Goal: Information Seeking & Learning: Learn about a topic

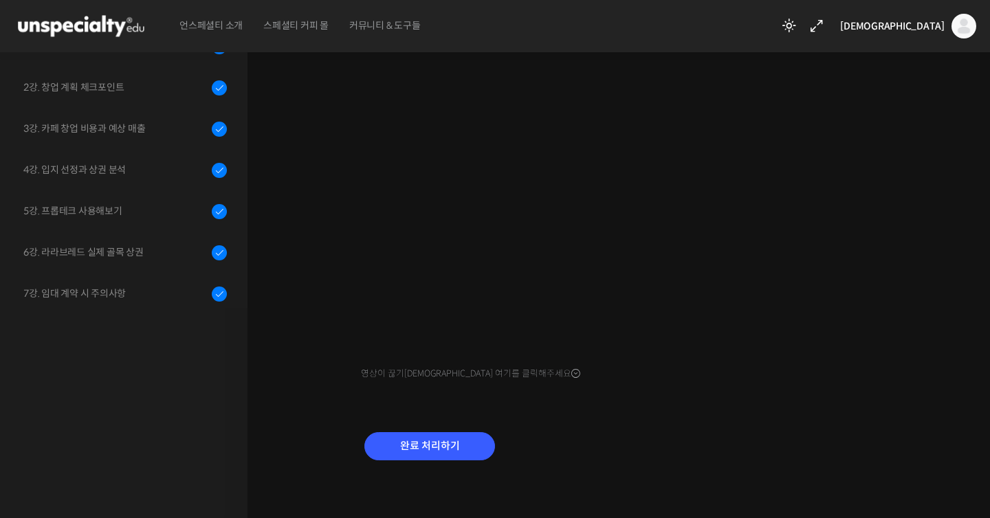
scroll to position [505, 0]
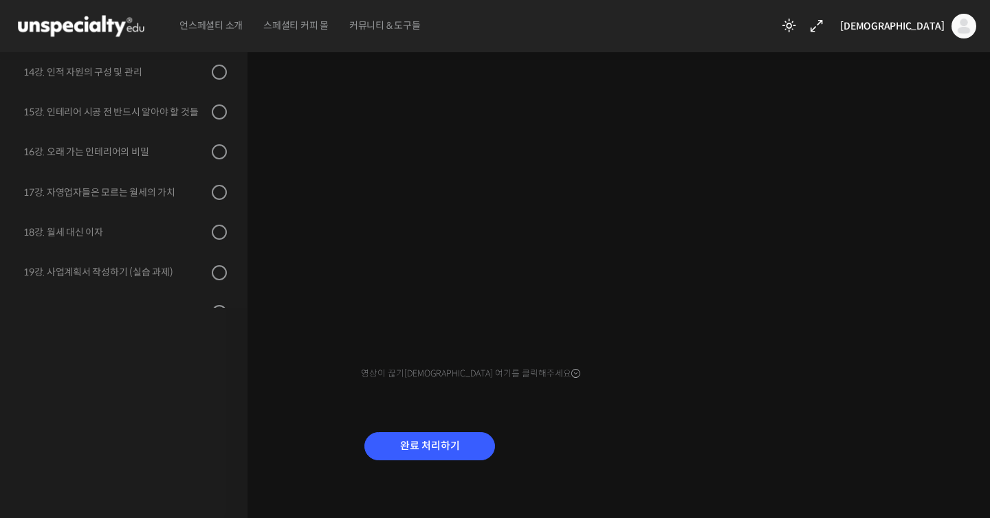
click at [440, 429] on div "완료 처리하기" at bounding box center [429, 457] width 137 height 57
click at [440, 452] on input "완료 처리하기" at bounding box center [429, 446] width 131 height 28
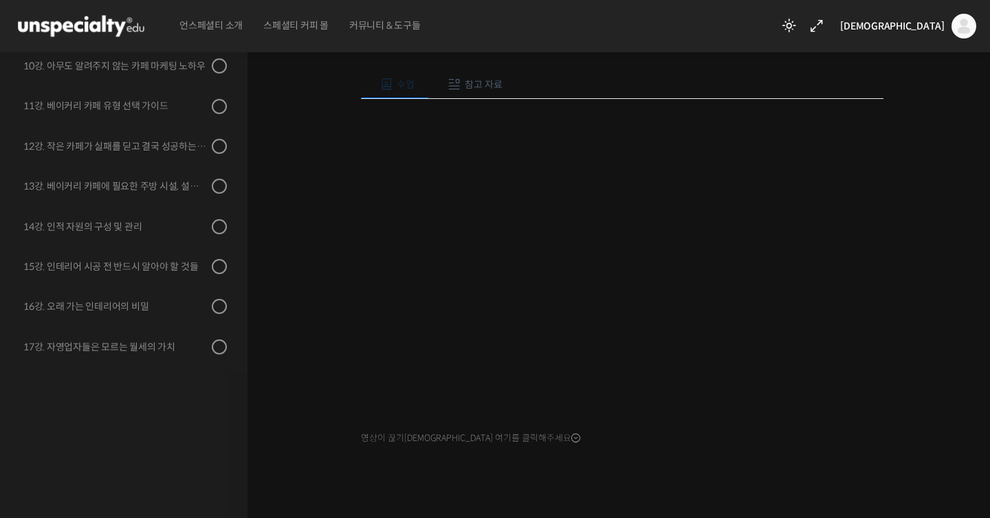
scroll to position [150, 0]
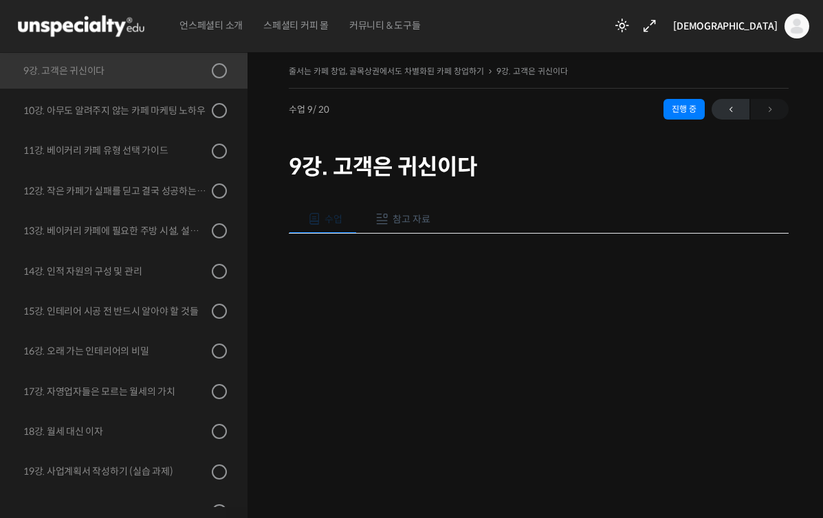
click at [679, 114] on div "진행 중" at bounding box center [683, 109] width 41 height 21
click at [722, 113] on span "←" at bounding box center [731, 109] width 38 height 19
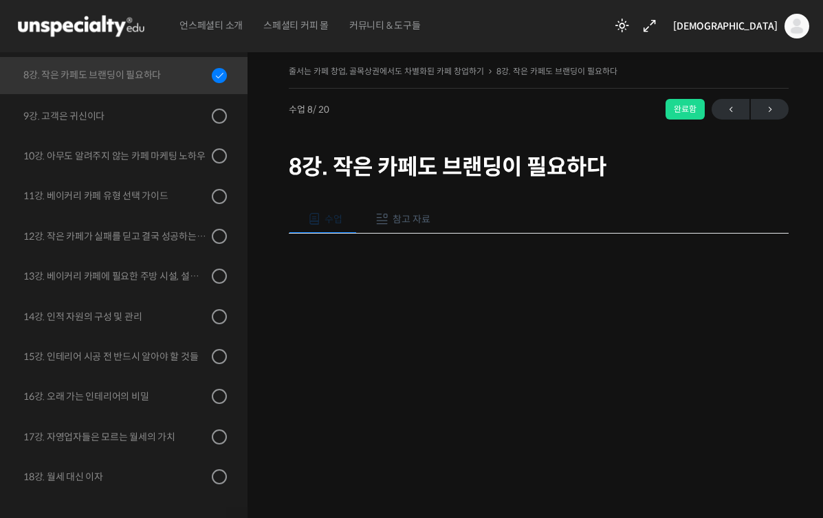
scroll to position [463, 0]
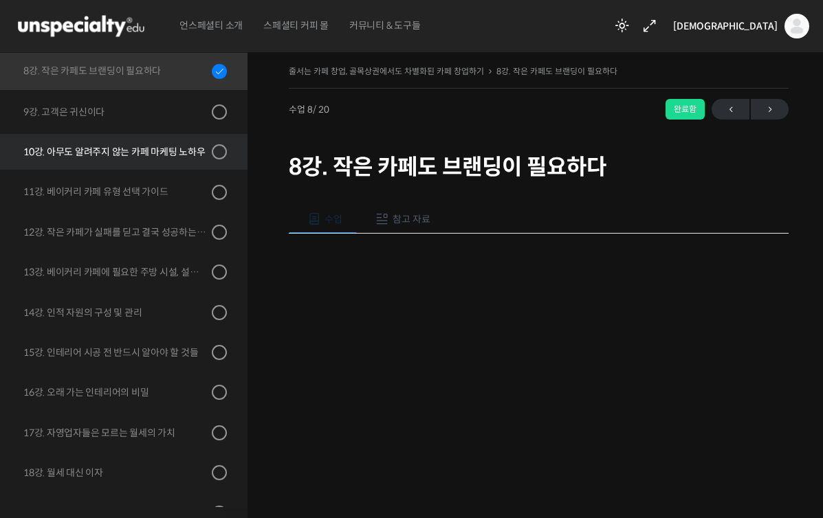
click at [182, 142] on link "10강. 아무도 알려주지 않는 카페 마케팅 노하우" at bounding box center [120, 152] width 254 height 36
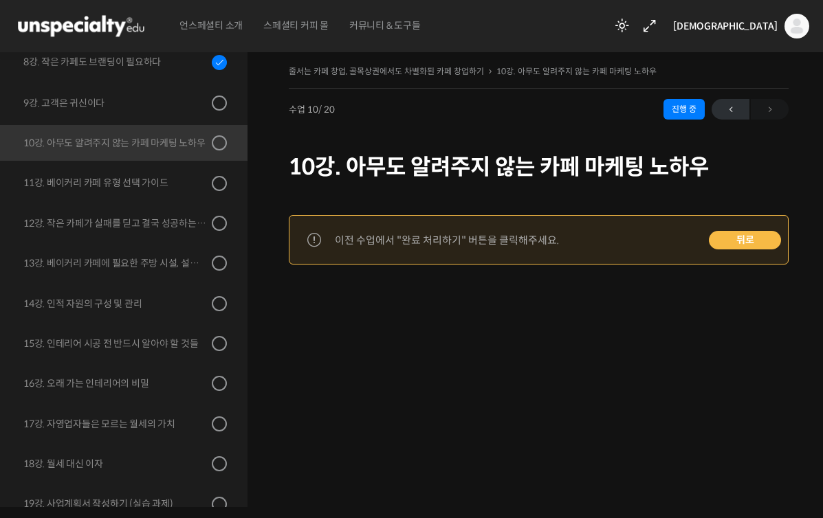
scroll to position [538, 0]
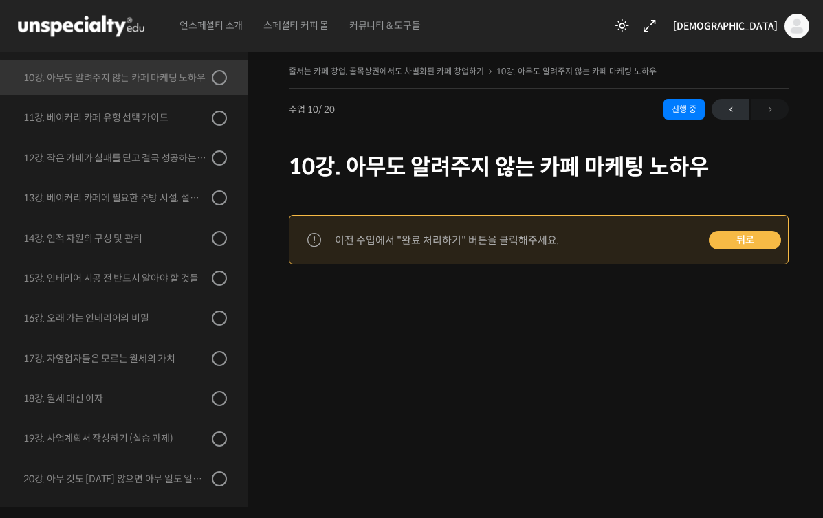
click at [751, 242] on link "뒤로" at bounding box center [745, 240] width 72 height 19
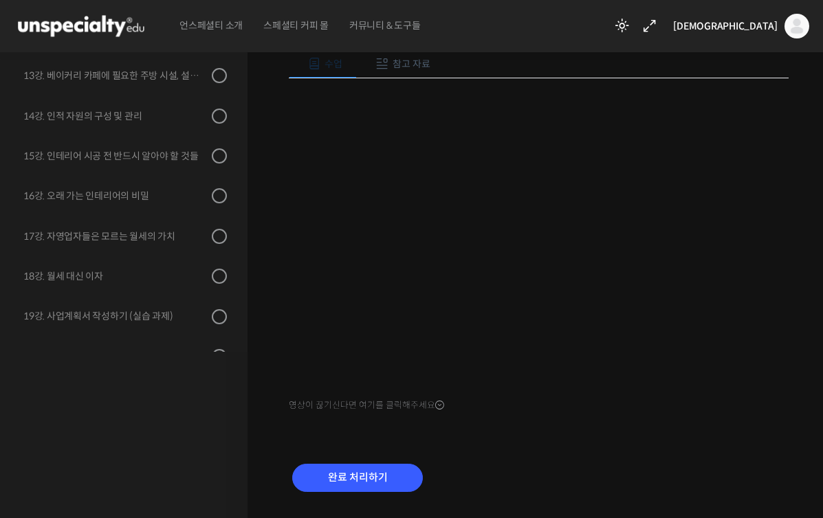
scroll to position [191, 0]
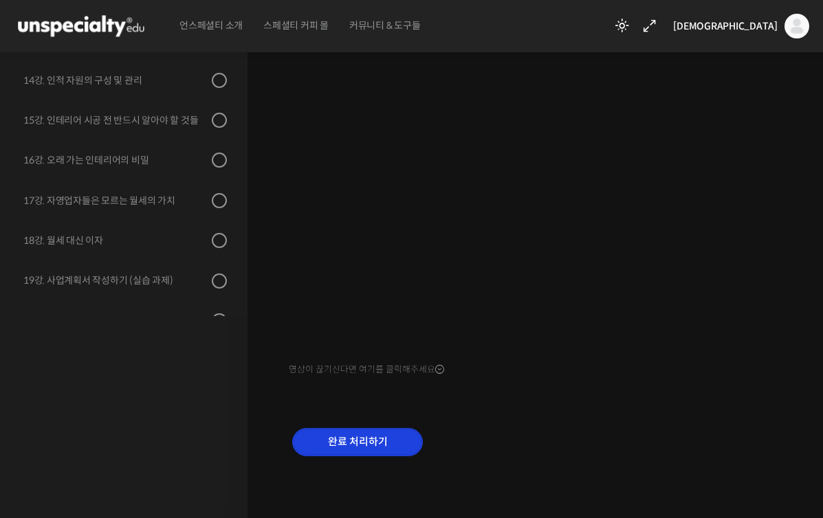
click at [377, 435] on input "완료 처리하기" at bounding box center [357, 442] width 131 height 28
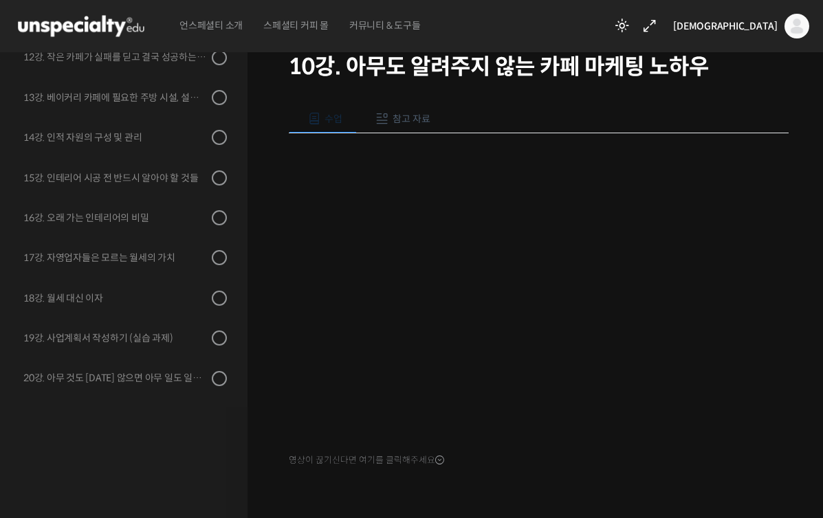
scroll to position [122, 0]
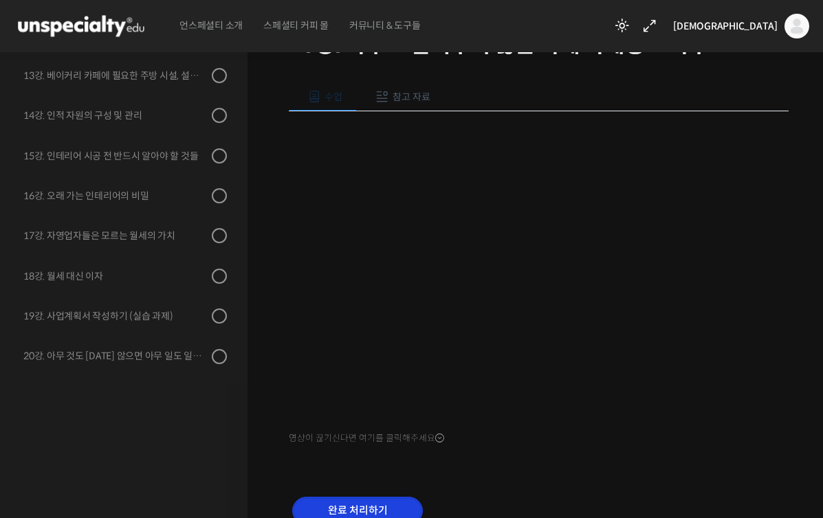
click at [390, 501] on input "완료 처리하기" at bounding box center [357, 511] width 131 height 28
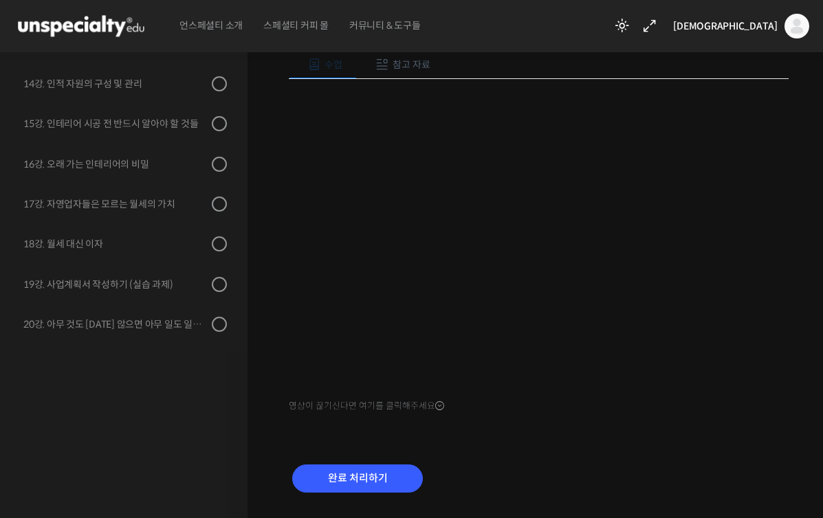
scroll to position [170, 0]
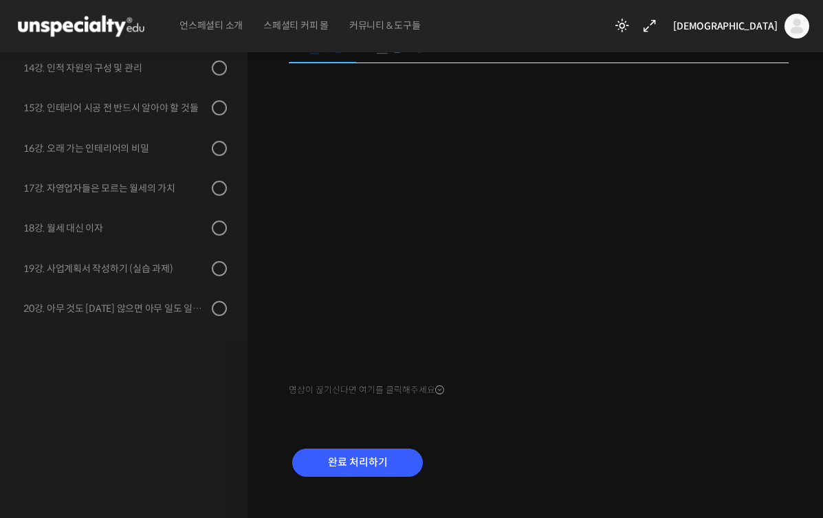
click at [650, 452] on div "완료 처리하기" at bounding box center [539, 473] width 500 height 79
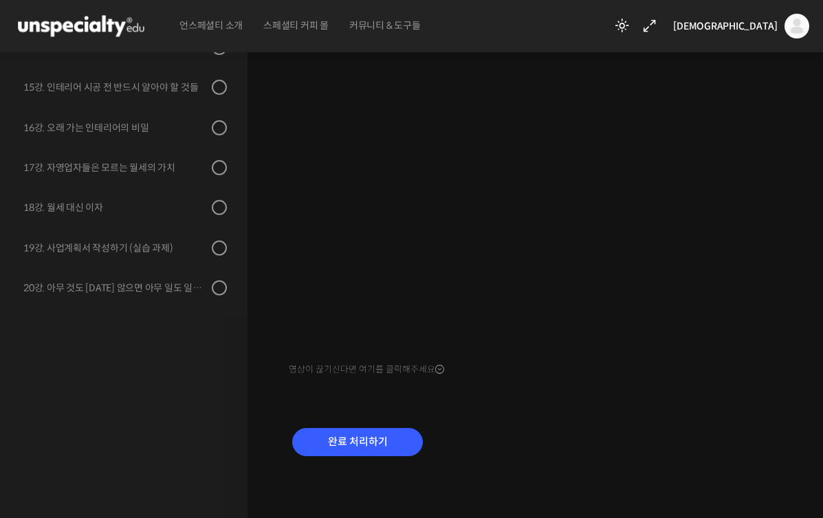
scroll to position [191, 0]
click at [408, 425] on div "완료 처리하기" at bounding box center [357, 453] width 137 height 57
click at [408, 428] on input "완료 처리하기" at bounding box center [357, 442] width 131 height 28
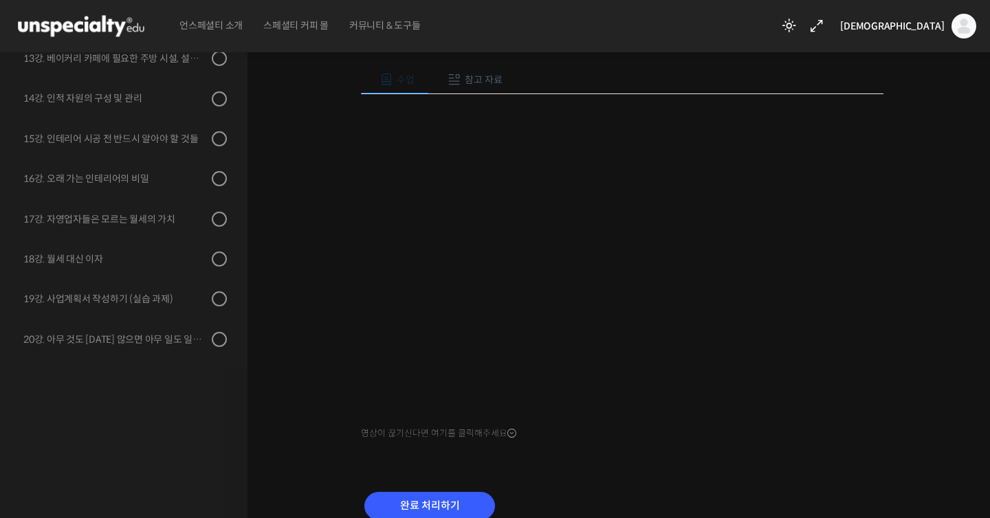
scroll to position [129, 0]
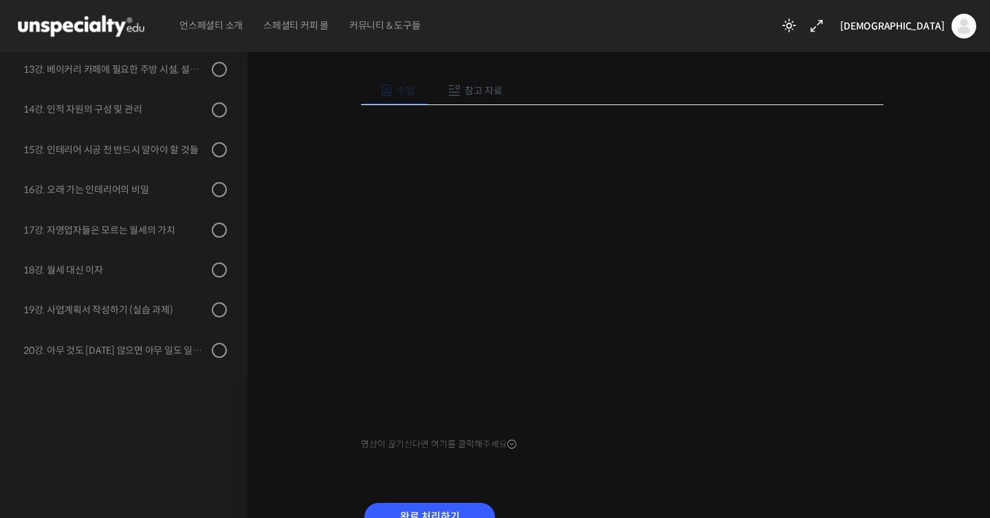
click at [822, 189] on div "줄서는 카페 창업, 골목상권에서도 차별화된 카페 창업하기 12강. 작은 카페가 실패를 딛고 결국 성공하는 방법 진행 중 수업 12 / 20 진…" at bounding box center [622, 250] width 612 height 635
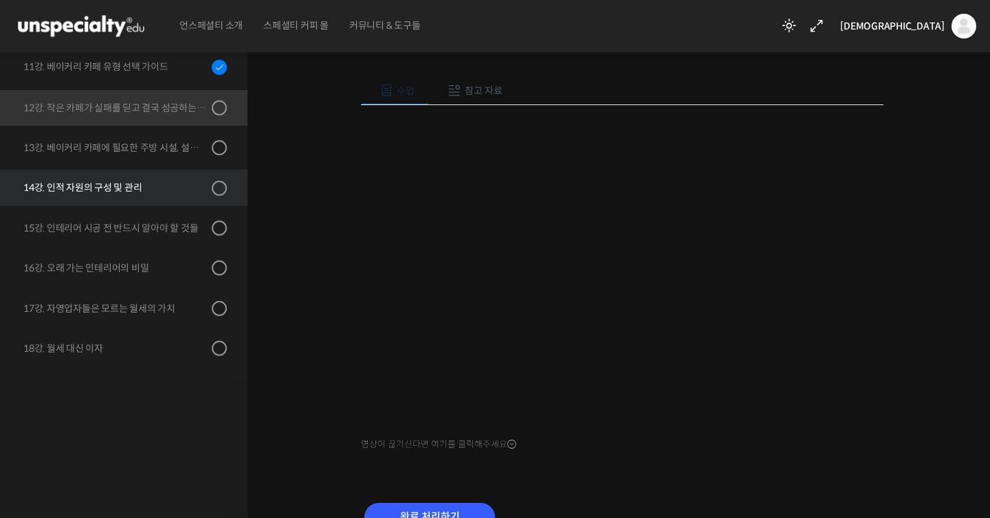
scroll to position [489, 0]
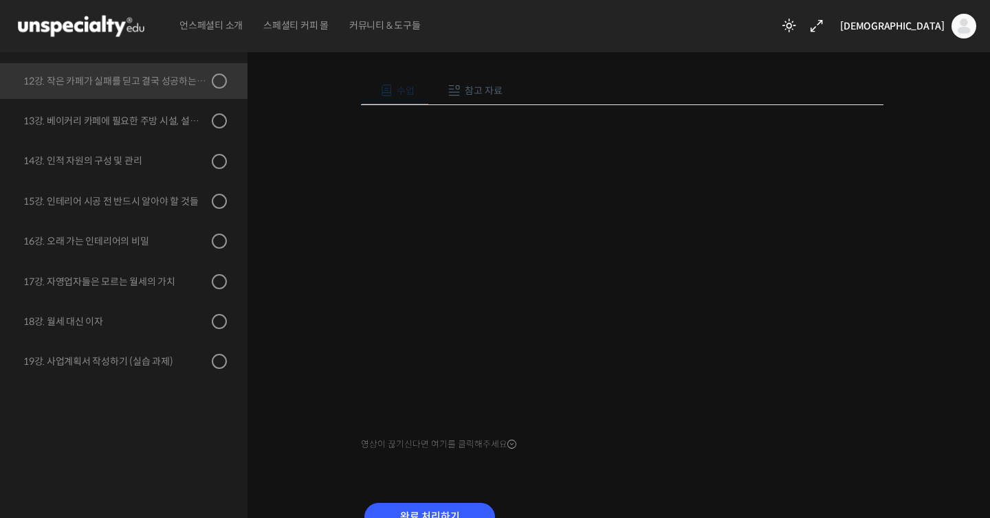
click at [822, 371] on div "줄서는 카페 창업, 골목상권에서도 차별화된 카페 창업하기 12강. 작은 카페가 실패를 딛고 결국 성공하는 방법 진행 중 수업 12 / 20 진…" at bounding box center [621, 254] width 749 height 683
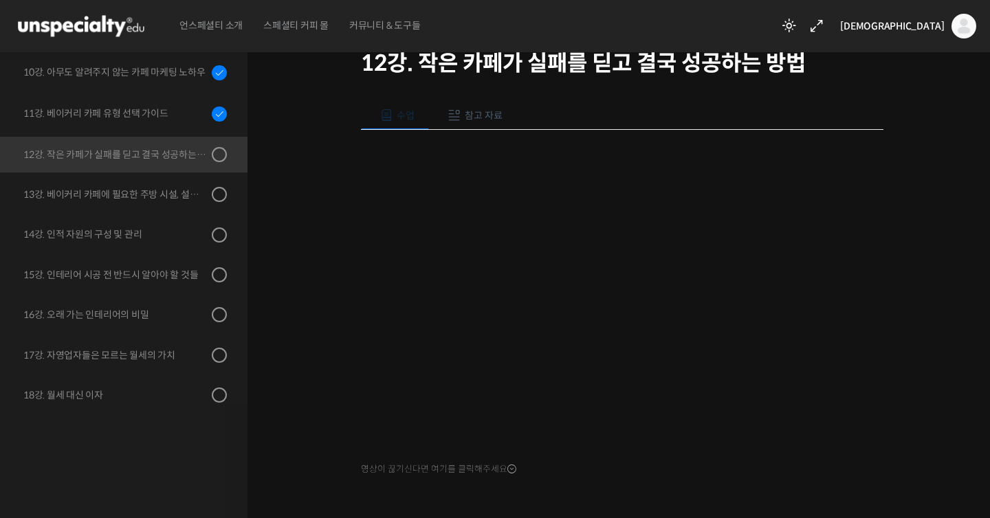
scroll to position [204, 0]
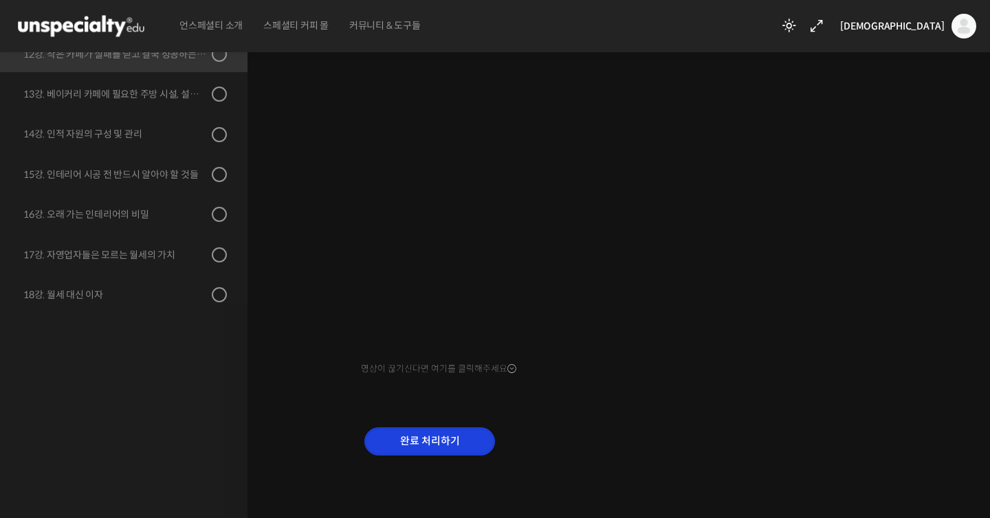
click at [434, 432] on input "완료 처리하기" at bounding box center [429, 442] width 131 height 28
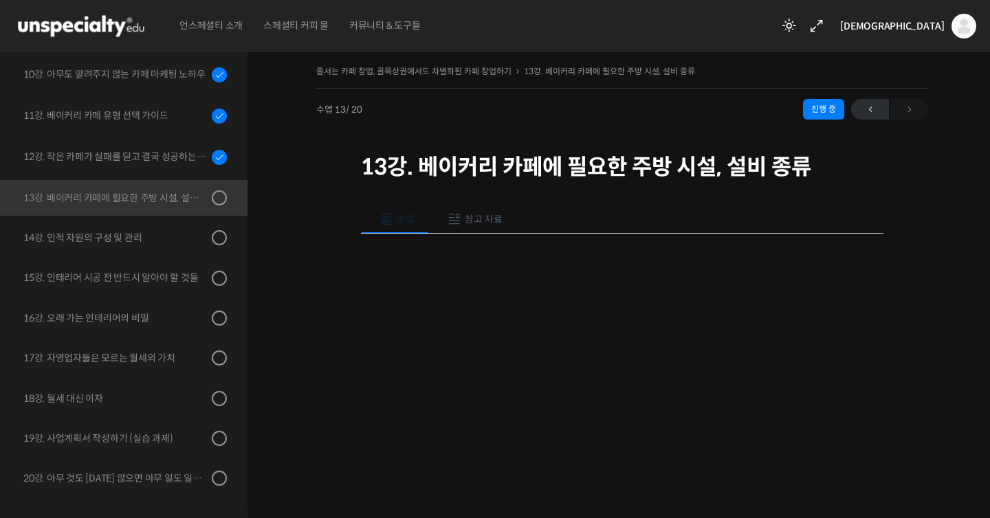
scroll to position [87, 0]
